Goal: Find specific page/section: Find specific page/section

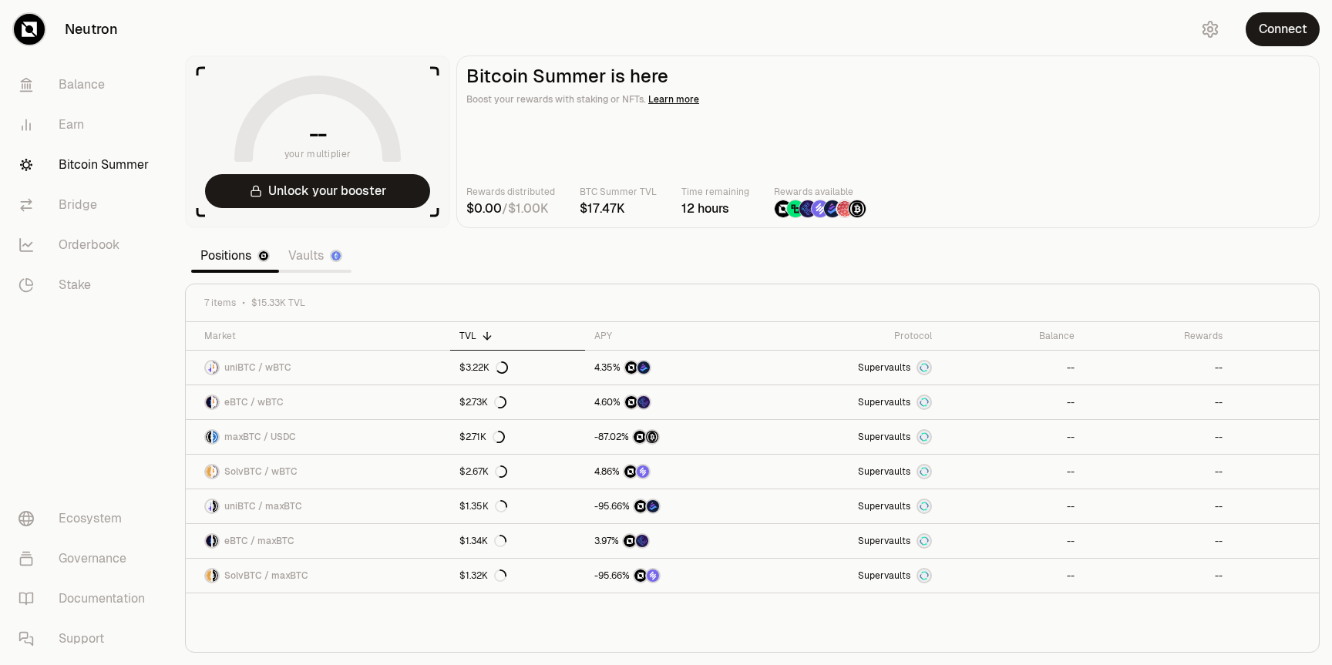
click at [321, 254] on link "Vaults" at bounding box center [315, 255] width 72 height 31
